Goal: Information Seeking & Learning: Find specific fact

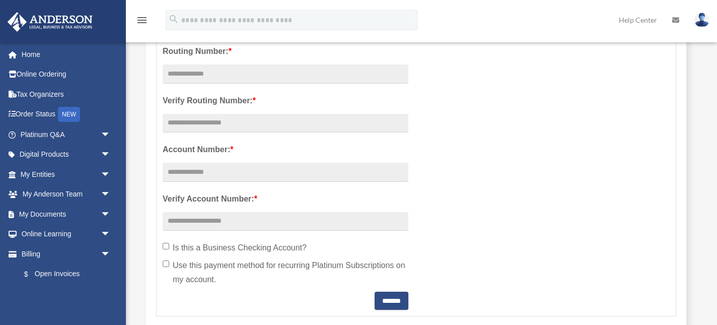
scroll to position [334, 0]
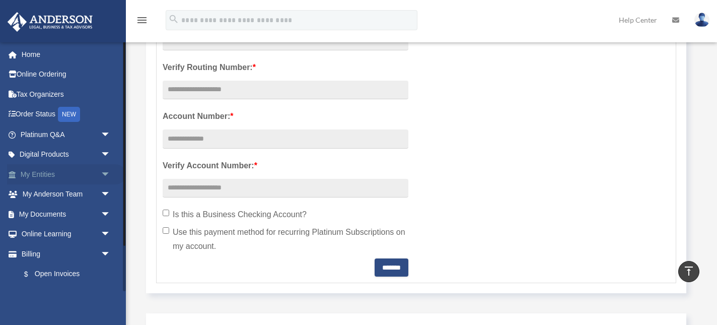
click at [105, 171] on span "arrow_drop_down" at bounding box center [111, 174] width 20 height 21
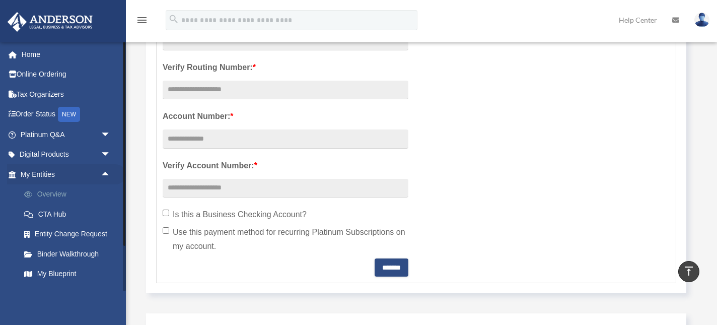
click at [47, 193] on link "Overview" at bounding box center [70, 194] width 112 height 20
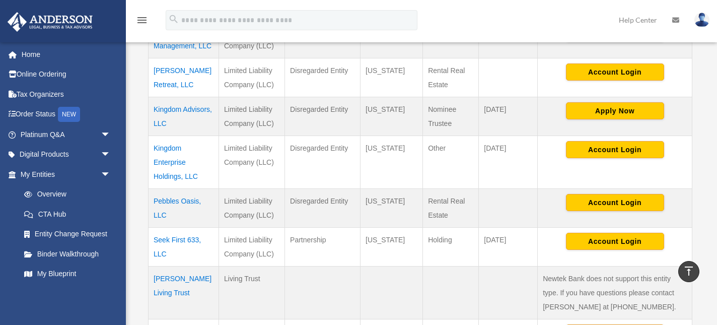
scroll to position [375, 0]
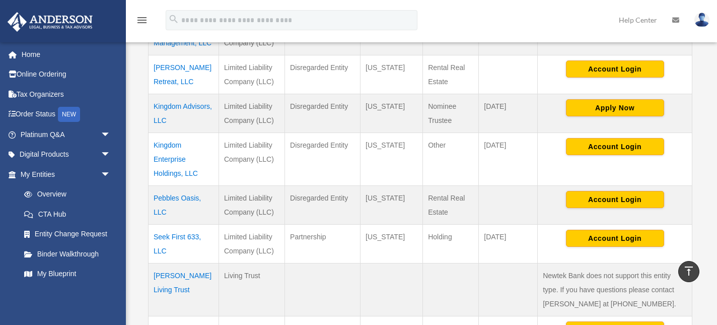
click at [178, 175] on td "Kingdom Enterprise Holdings, LLC" at bounding box center [184, 158] width 71 height 53
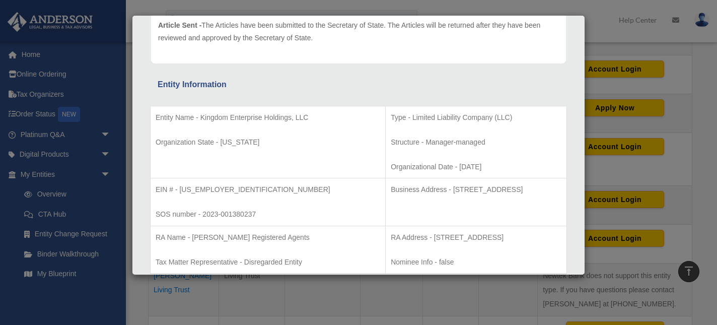
scroll to position [137, 0]
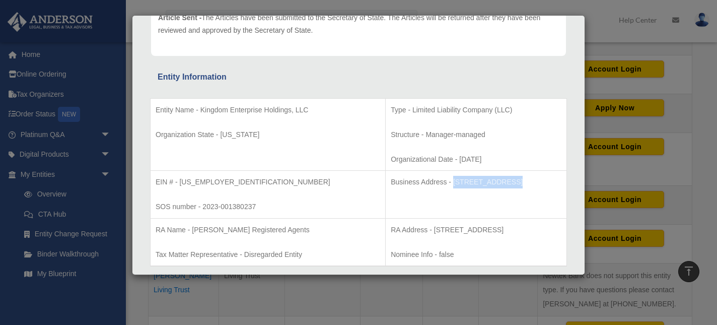
drag, startPoint x: 394, startPoint y: 182, endPoint x: 446, endPoint y: 182, distance: 51.9
click at [446, 182] on p "Business Address - [STREET_ADDRESS]" at bounding box center [476, 182] width 171 height 13
copy p "1718 Capitol Ave"
